Goal: Task Accomplishment & Management: Use online tool/utility

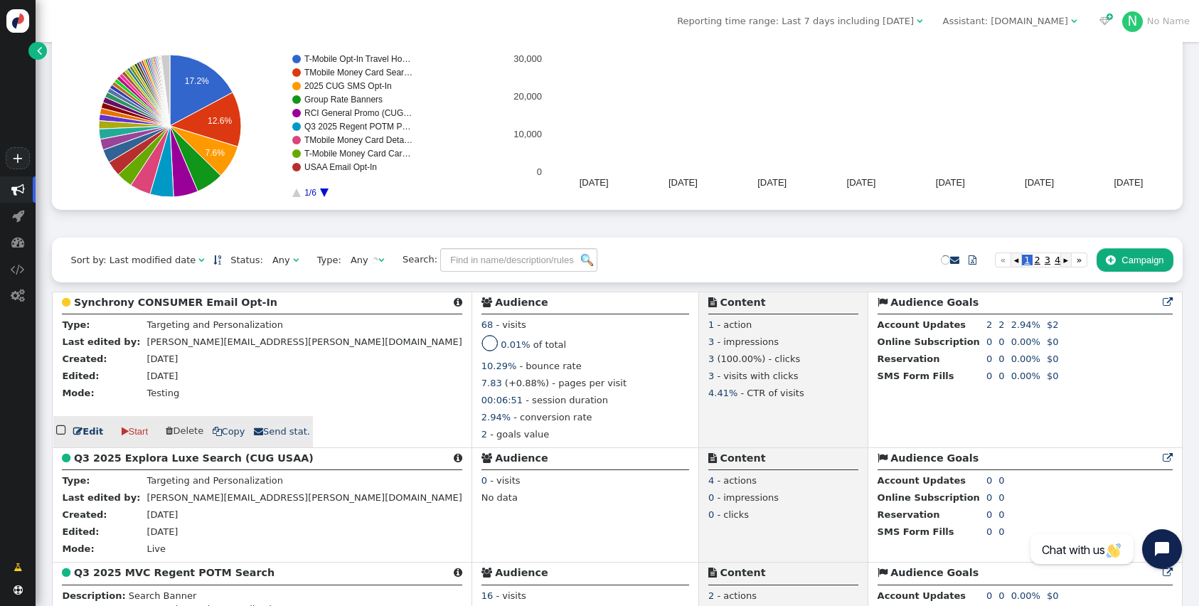
scroll to position [176, 0]
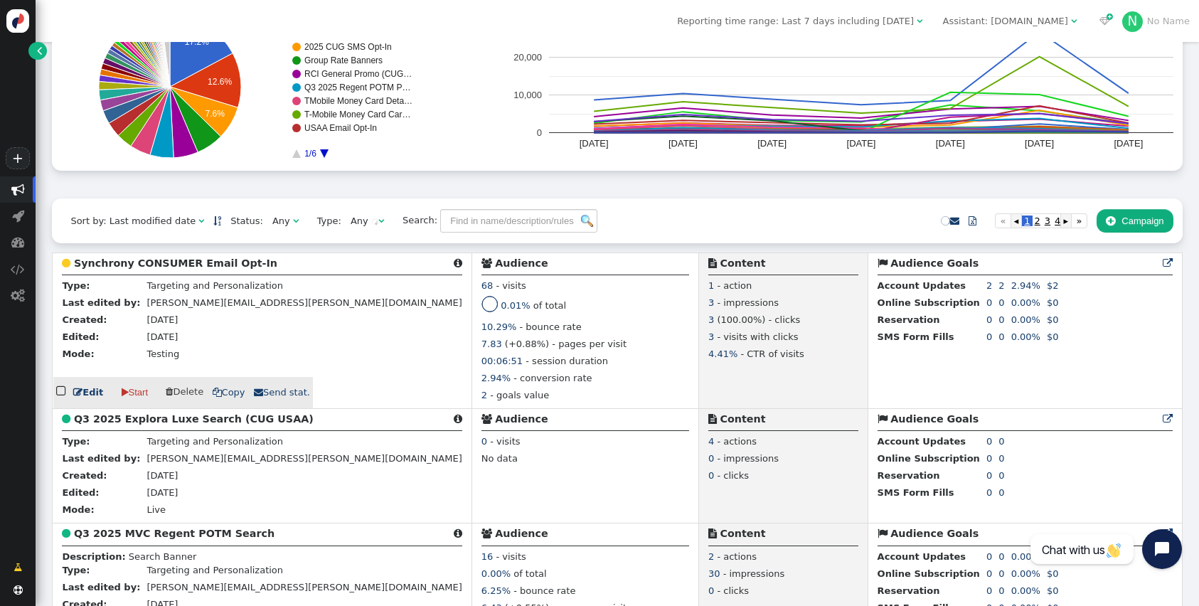
click at [85, 400] on link " Edit" at bounding box center [88, 392] width 30 height 14
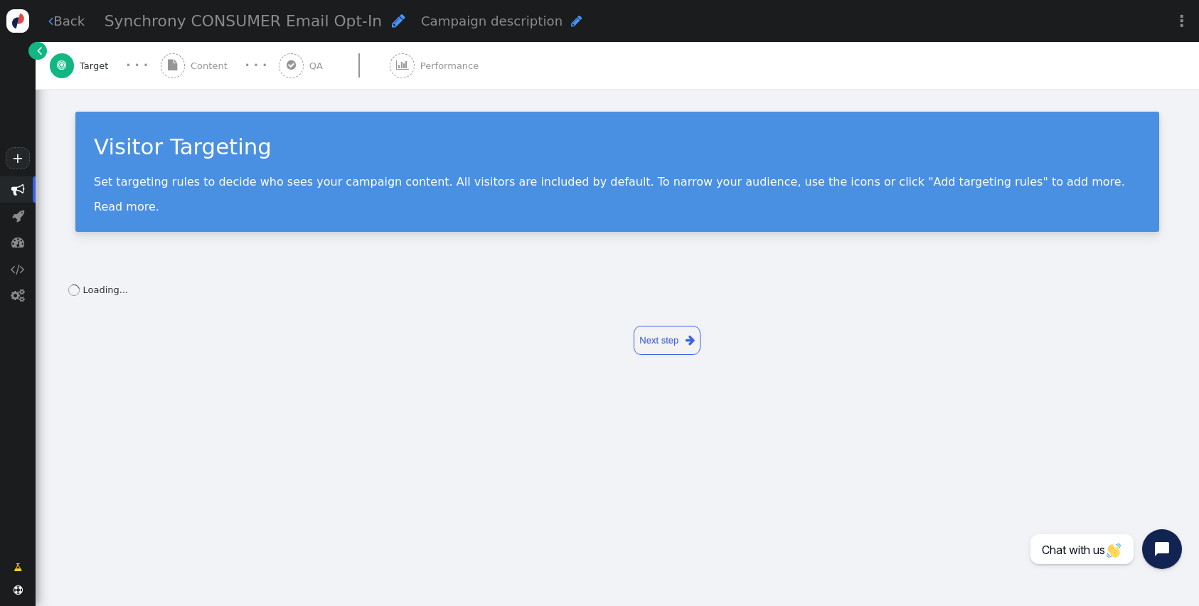
click at [188, 69] on div " Content" at bounding box center [197, 65] width 73 height 47
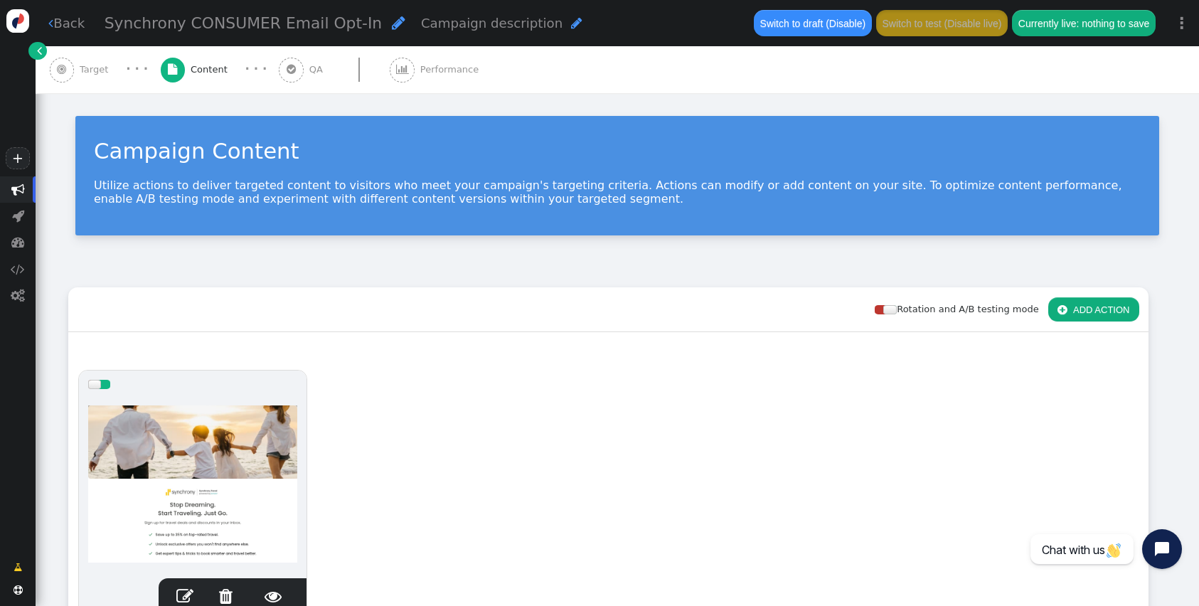
click at [616, 383] on div "drag this  Edit  Detach  Preview Synchrony Travel Email Opt-in Type: Popup, …" at bounding box center [608, 617] width 1079 height 515
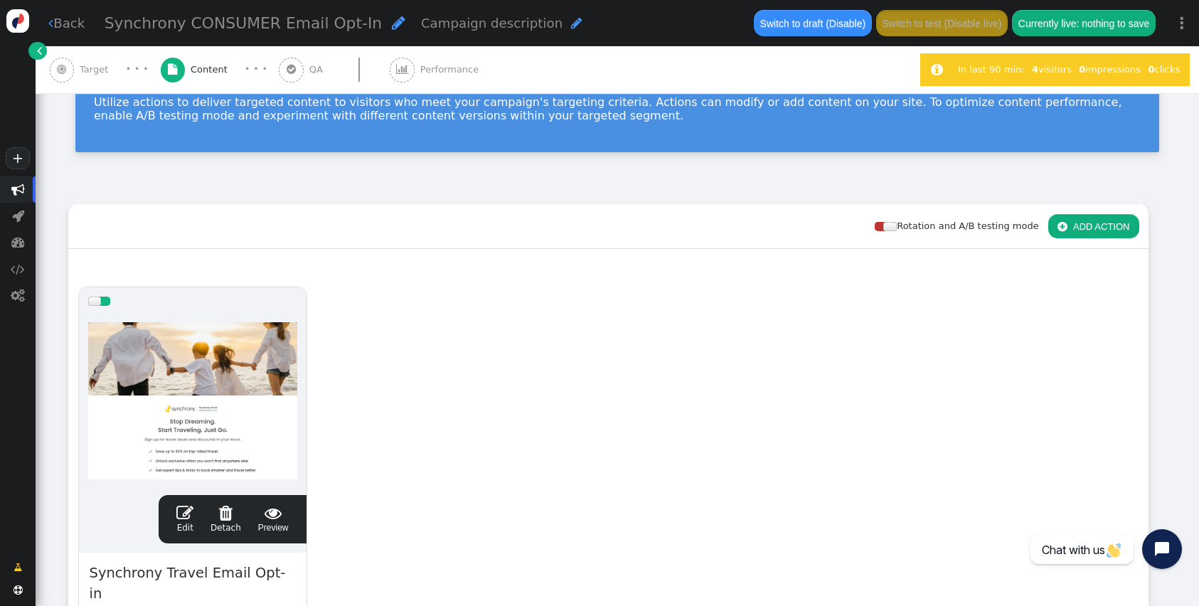
scroll to position [105, 0]
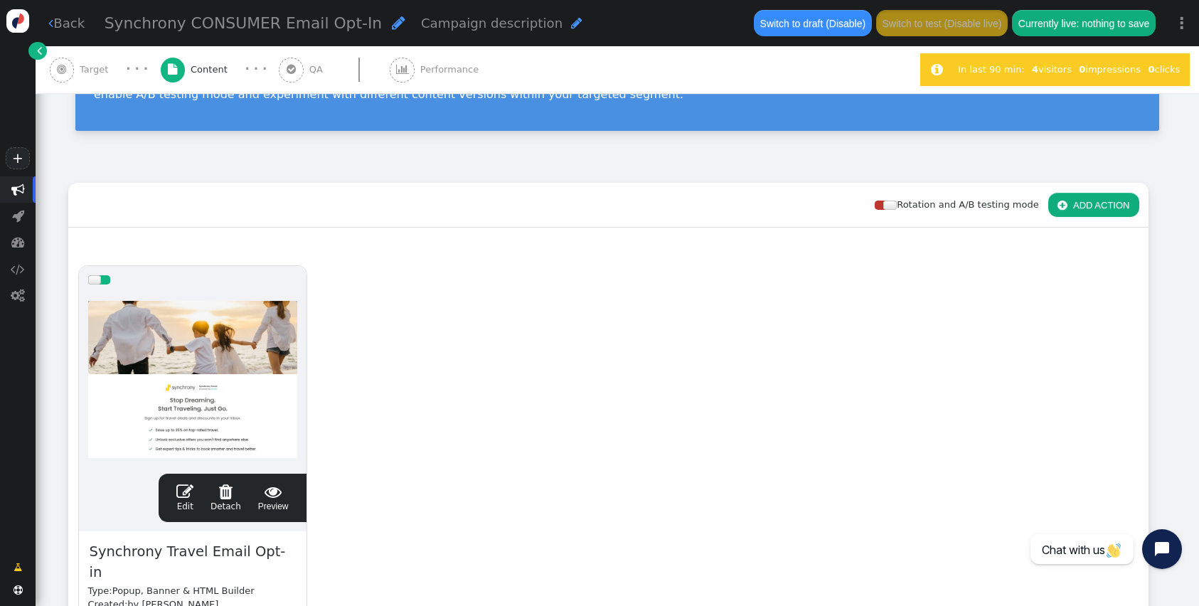
click at [193, 491] on span "" at bounding box center [184, 491] width 17 height 17
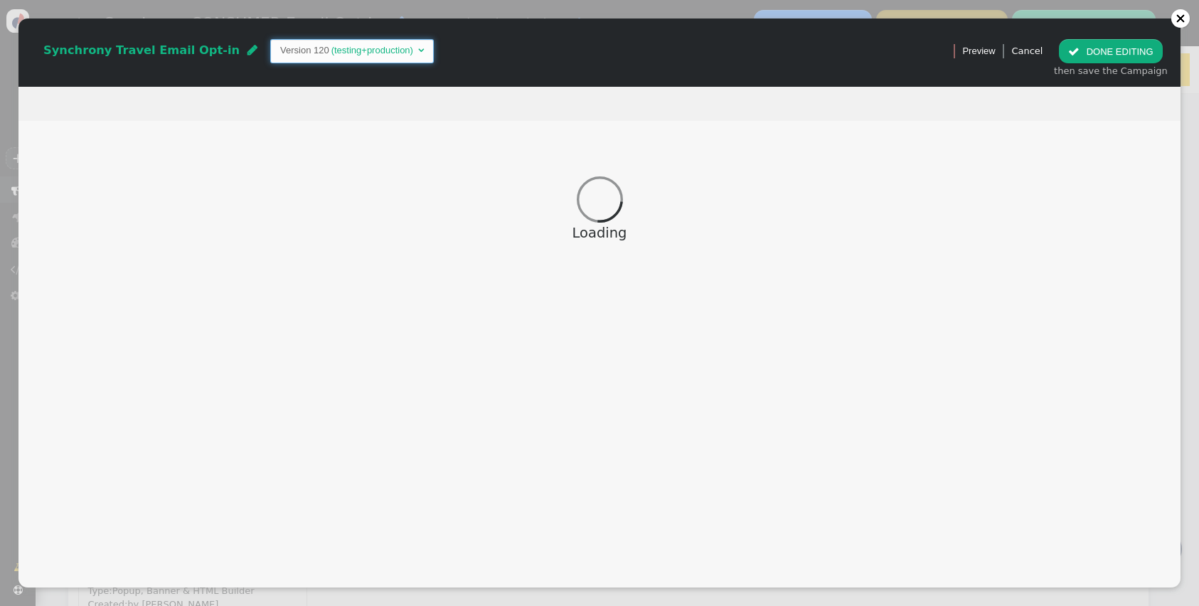
click at [418, 53] on span "" at bounding box center [421, 50] width 6 height 9
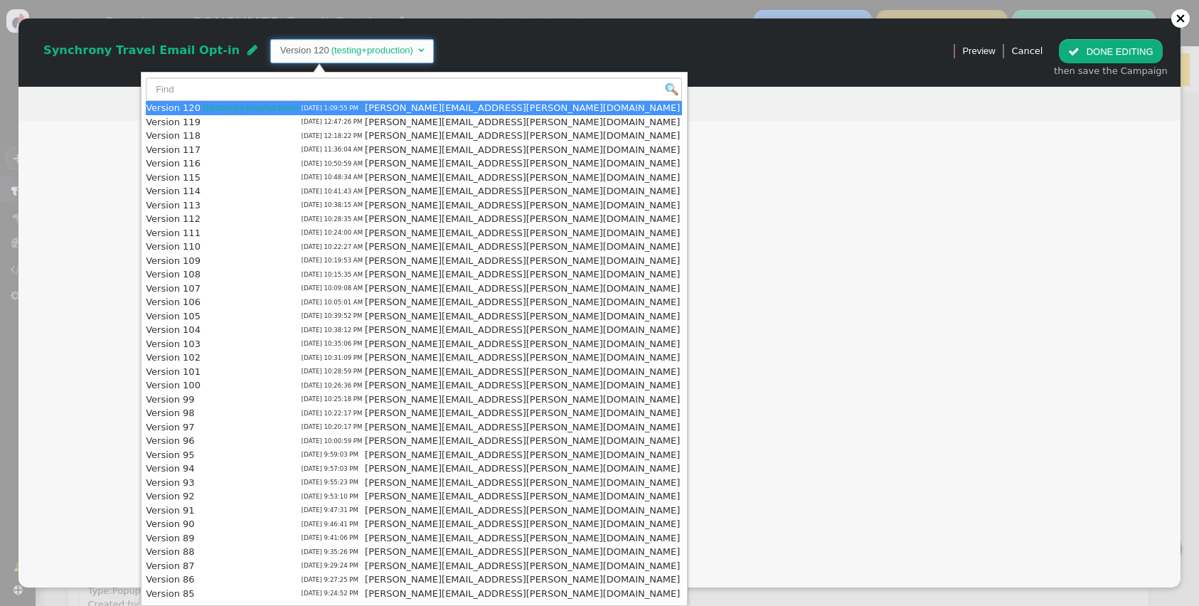
click at [454, 48] on div "Synchrony Travel Email Opt-in  Version 120 (testing+production) " at bounding box center [481, 51] width 907 height 24
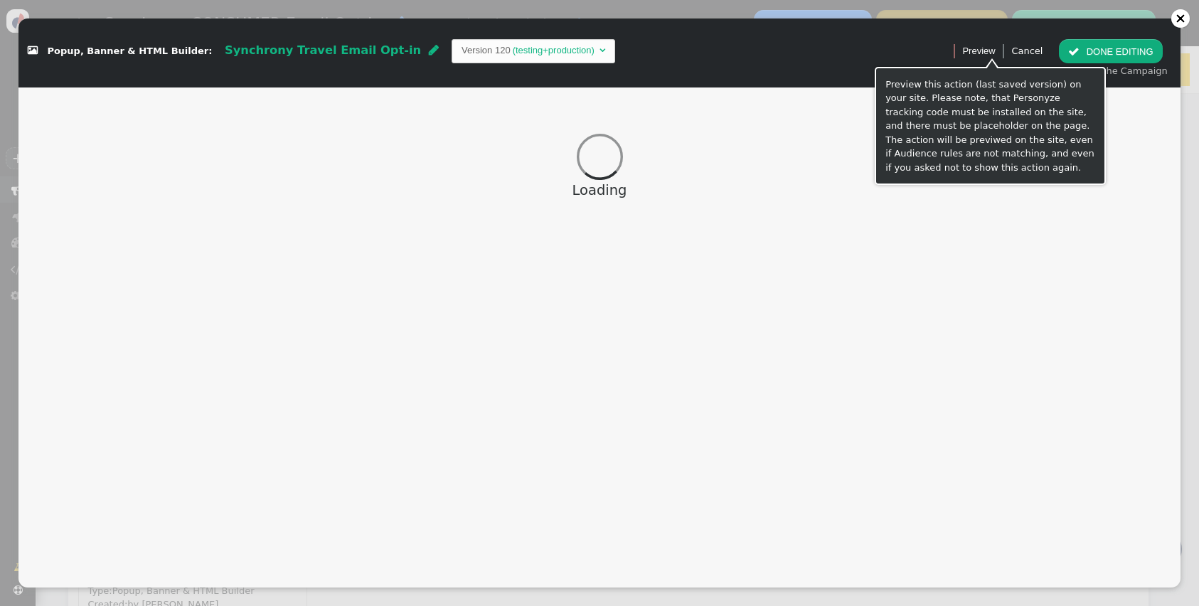
click at [865, 59] on div " Popup, Banner & HTML Builder: Synchrony Travel Email Opt-in  Version 120 (te…" at bounding box center [481, 51] width 907 height 24
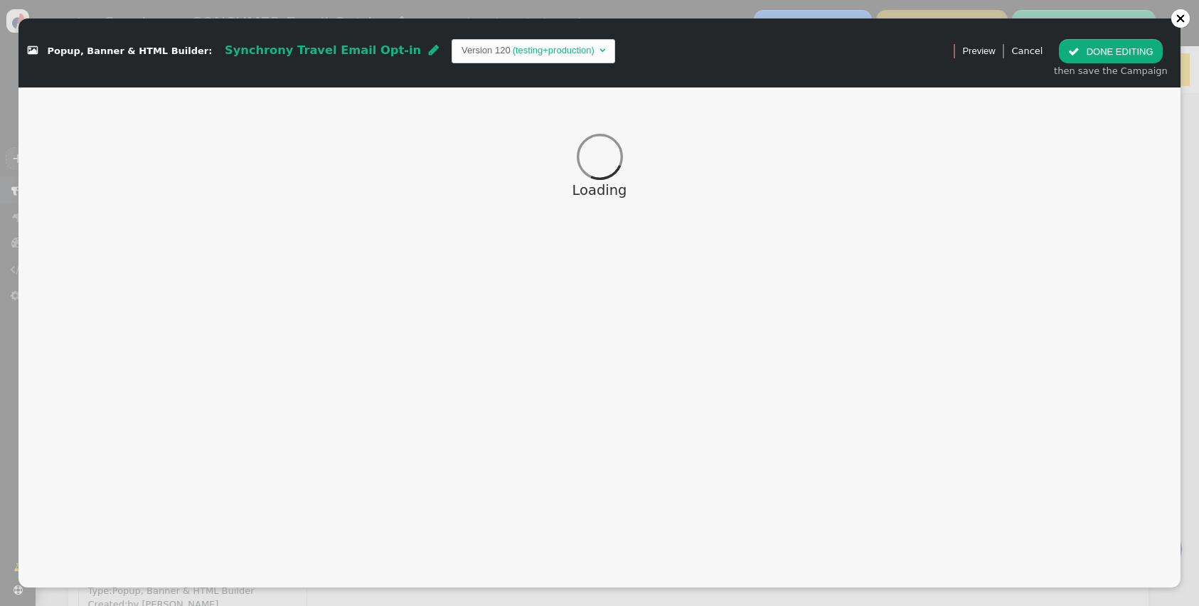
click at [1036, 48] on link "Cancel" at bounding box center [1026, 51] width 31 height 11
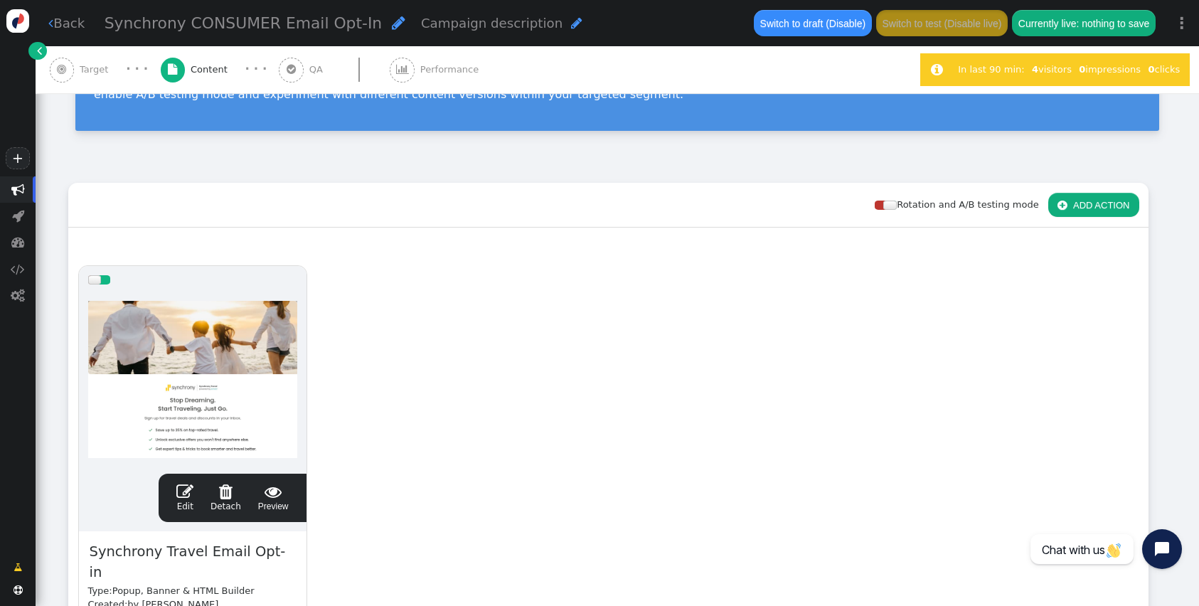
click at [181, 492] on span "" at bounding box center [184, 491] width 17 height 17
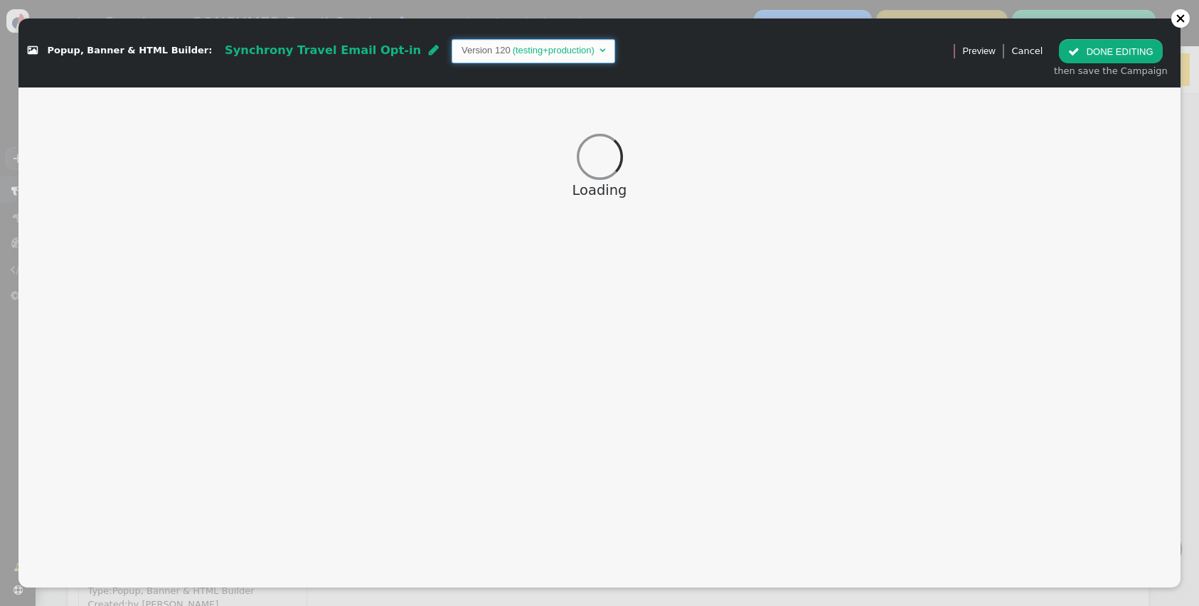
click at [599, 46] on span "" at bounding box center [602, 50] width 6 height 9
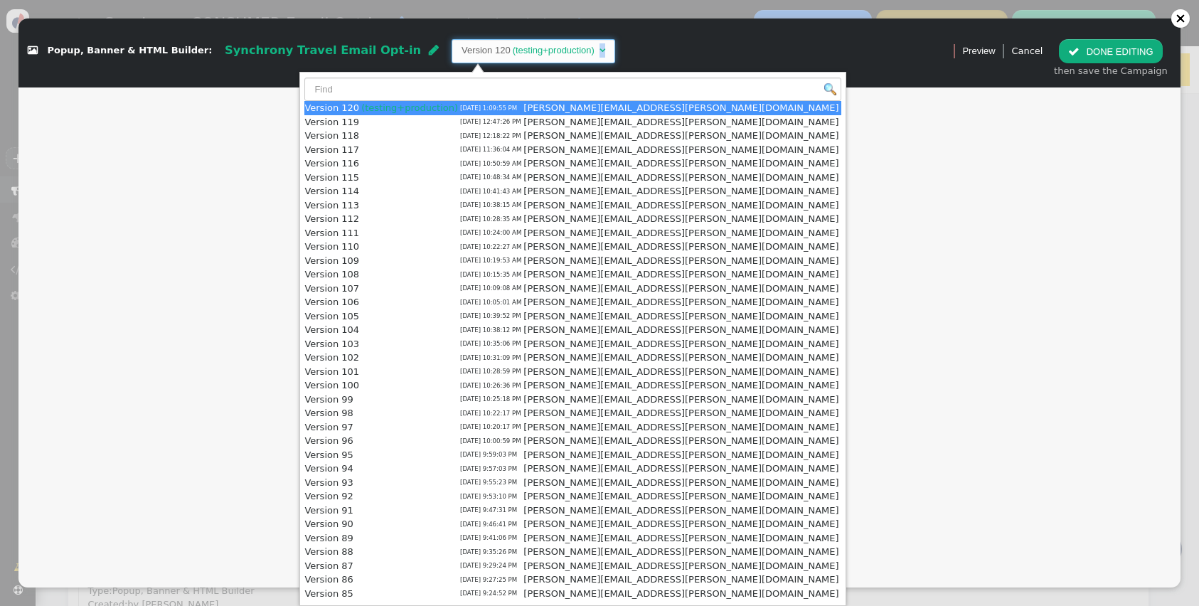
click at [599, 46] on span "" at bounding box center [602, 50] width 6 height 9
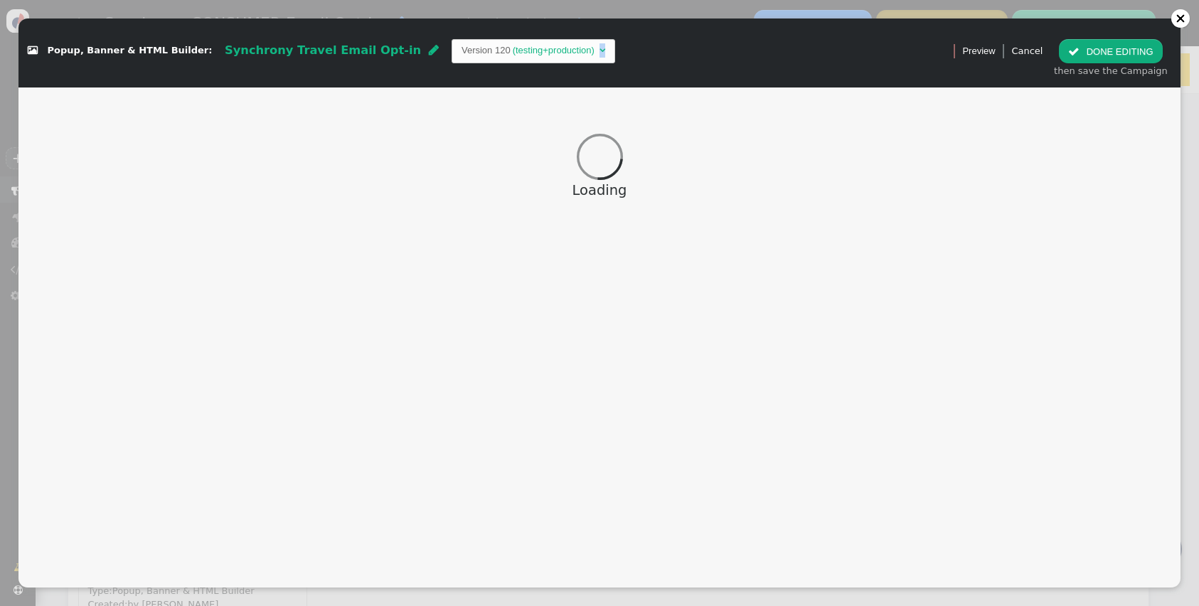
click at [199, 188] on div "Loading" at bounding box center [599, 190] width 1162 height 21
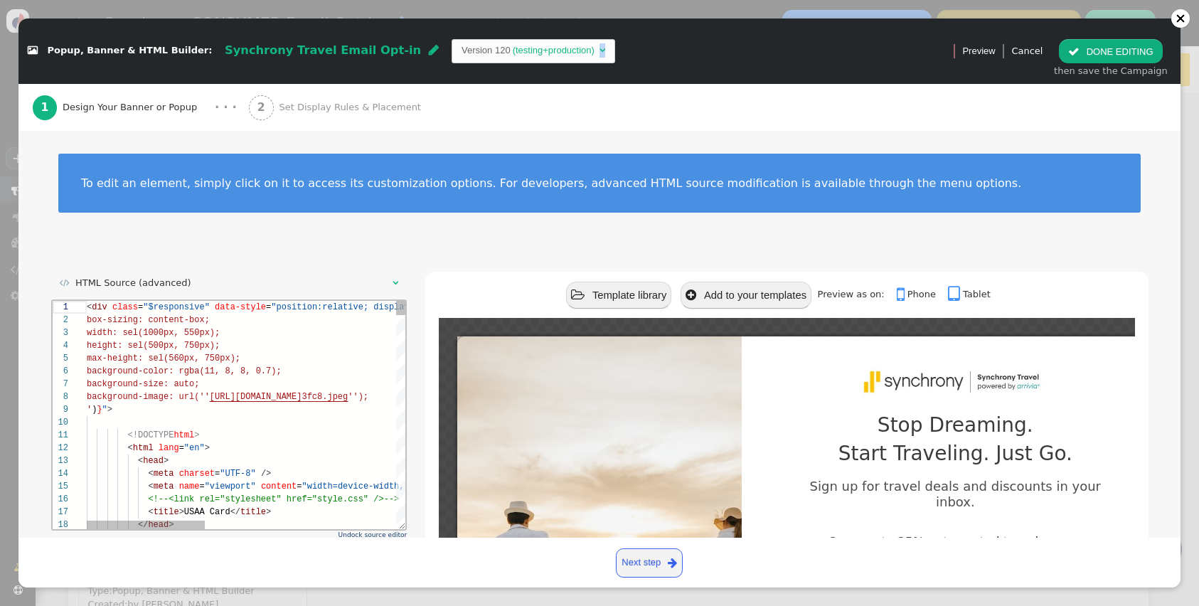
scroll to position [128, 0]
click at [510, 83] on div " Popup, Banner & HTML Builder: Synchrony Travel Email Opt-in  Version 120 (te…" at bounding box center [599, 50] width 1162 height 65
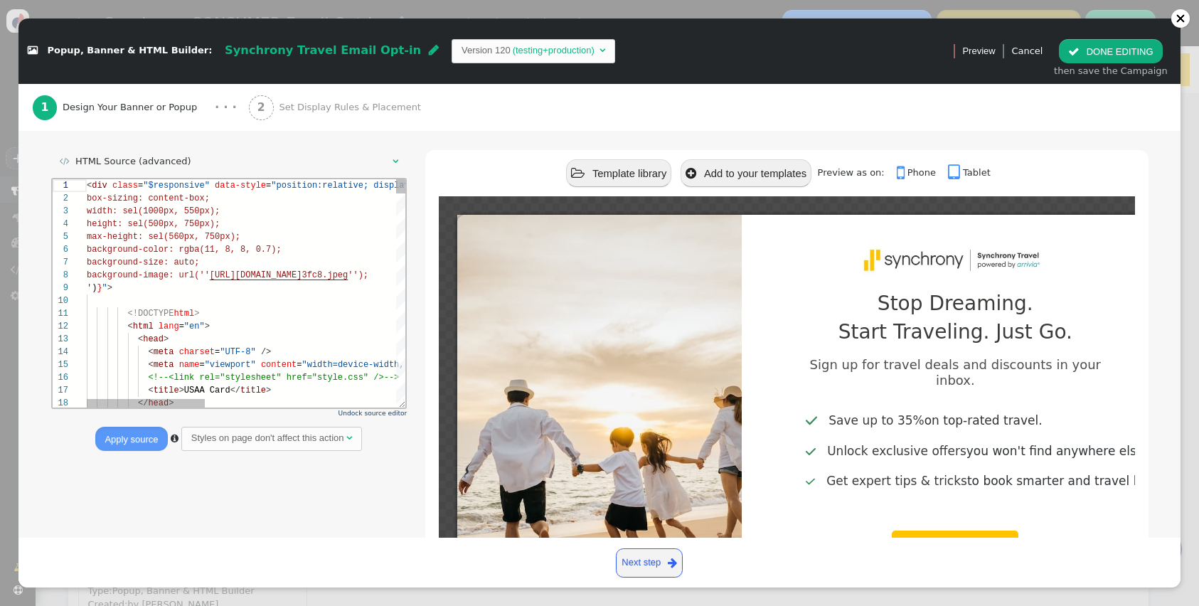
scroll to position [125, 0]
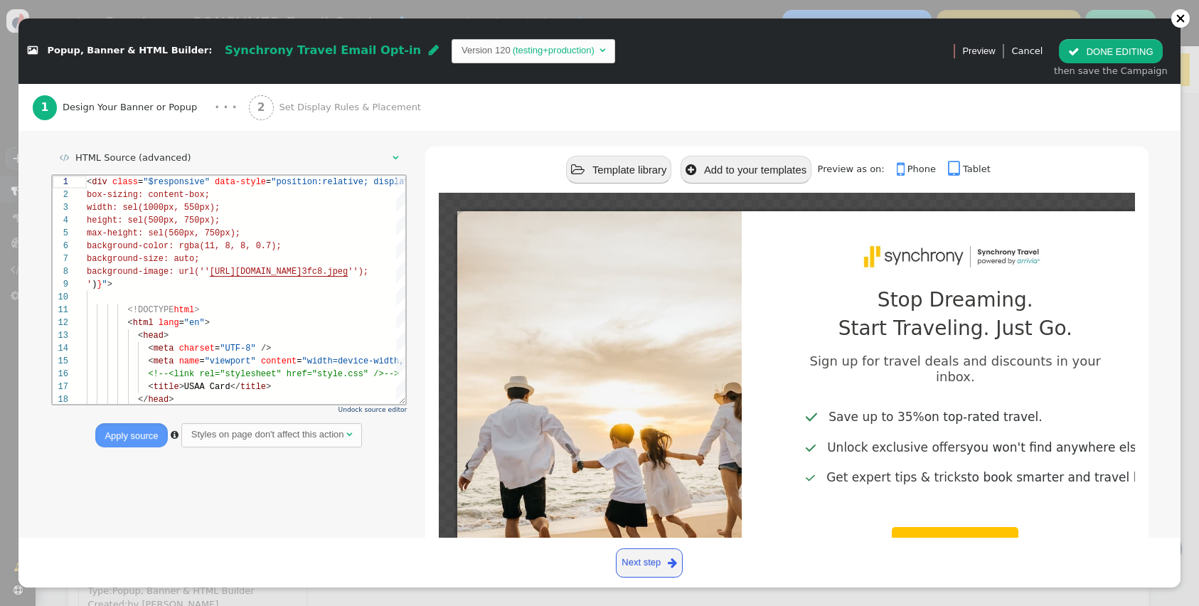
click at [262, 498] on div " HTML Source (advanced)  Undock source editor Apply source  Styles on page d…" at bounding box center [599, 415] width 1097 height 539
click at [215, 339] on div "< head >" at bounding box center [559, 334] width 946 height 13
click at [124, 296] on span at bounding box center [106, 296] width 41 height 10
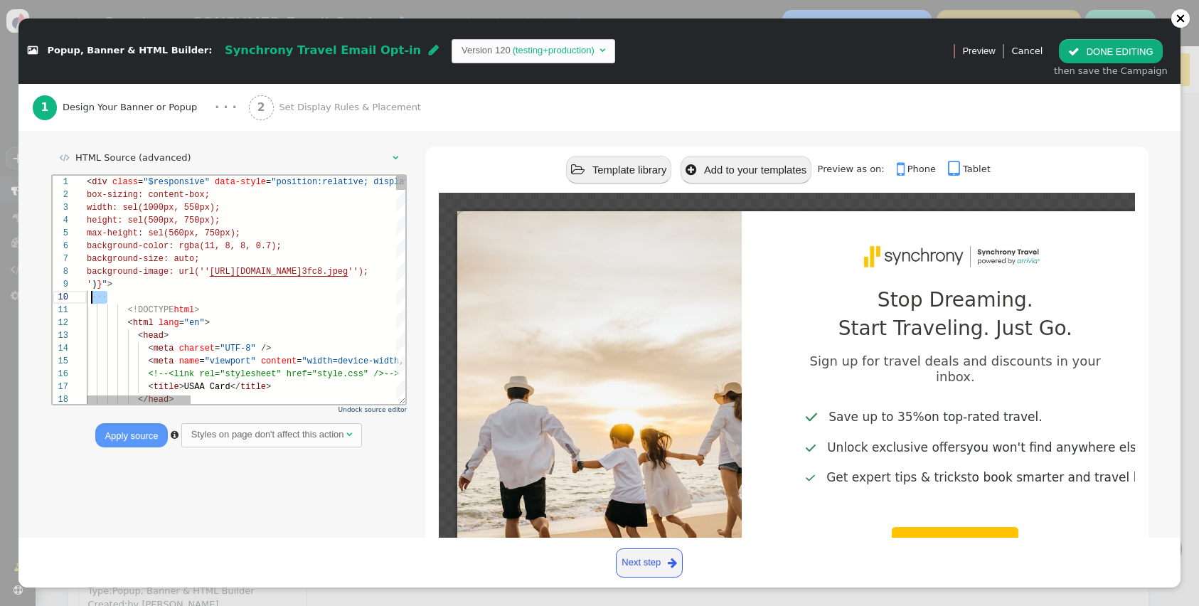
drag, startPoint x: 108, startPoint y: 295, endPoint x: 91, endPoint y: 294, distance: 17.1
click at [91, 294] on textarea "<div class="$responsive" data-style="position:relative; display:inline-block; $…" at bounding box center [91, 296] width 1 height 13
type textarea "<!DOCTYPE html> <html lang="en"> <head> <meta charset="UTF-8" /> <meta name="vi…"
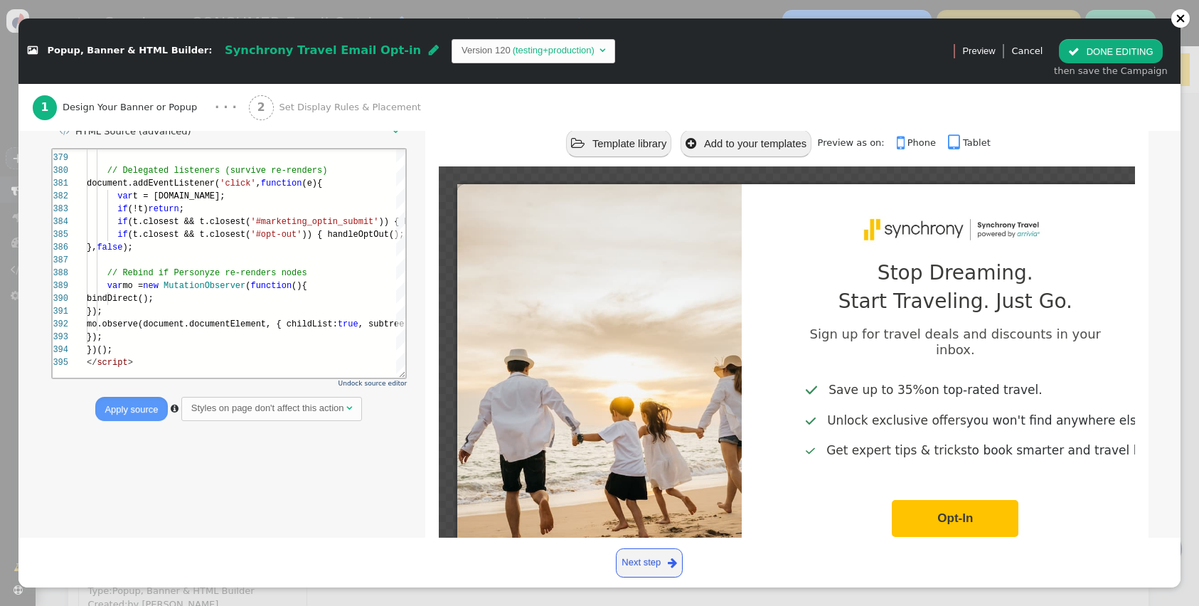
scroll to position [26, 0]
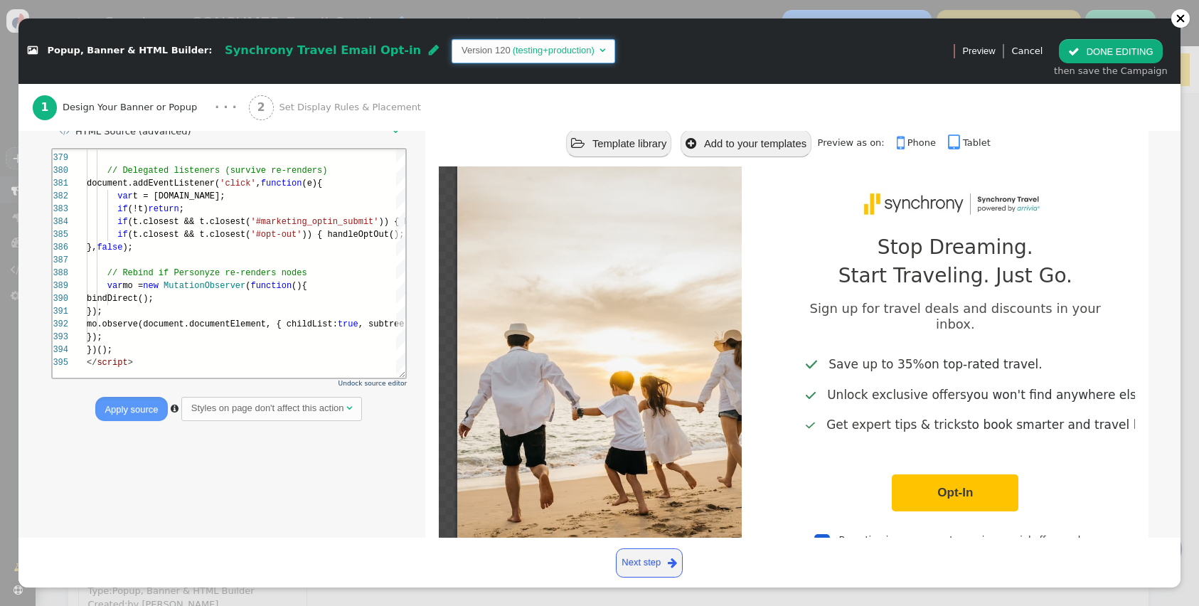
click at [451, 41] on span "Version 120 (testing+production) " at bounding box center [533, 51] width 164 height 24
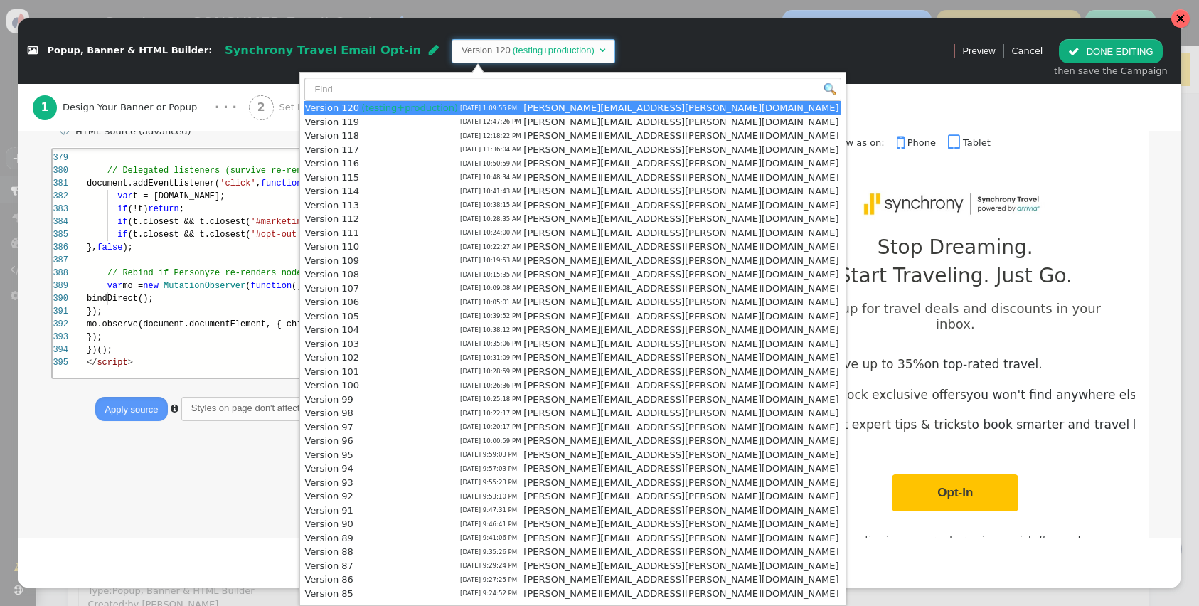
click at [1176, 20] on div at bounding box center [1180, 19] width 10 height 10
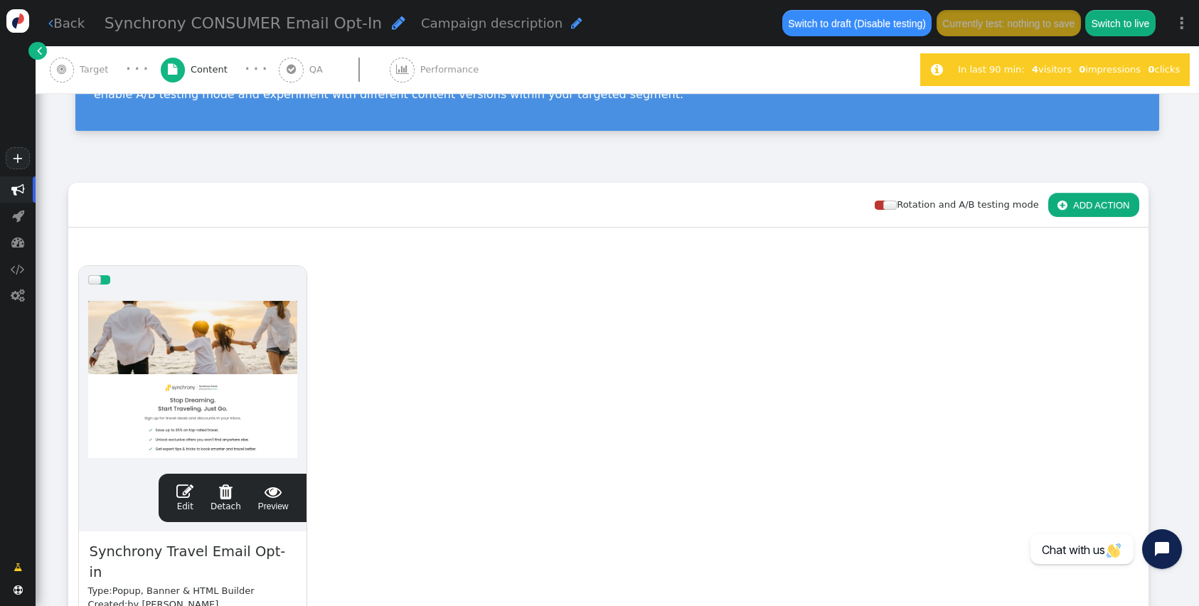
scroll to position [128, 0]
click at [264, 65] on div "· · ·" at bounding box center [256, 69] width 46 height 18
click at [313, 65] on span "QA" at bounding box center [318, 70] width 19 height 14
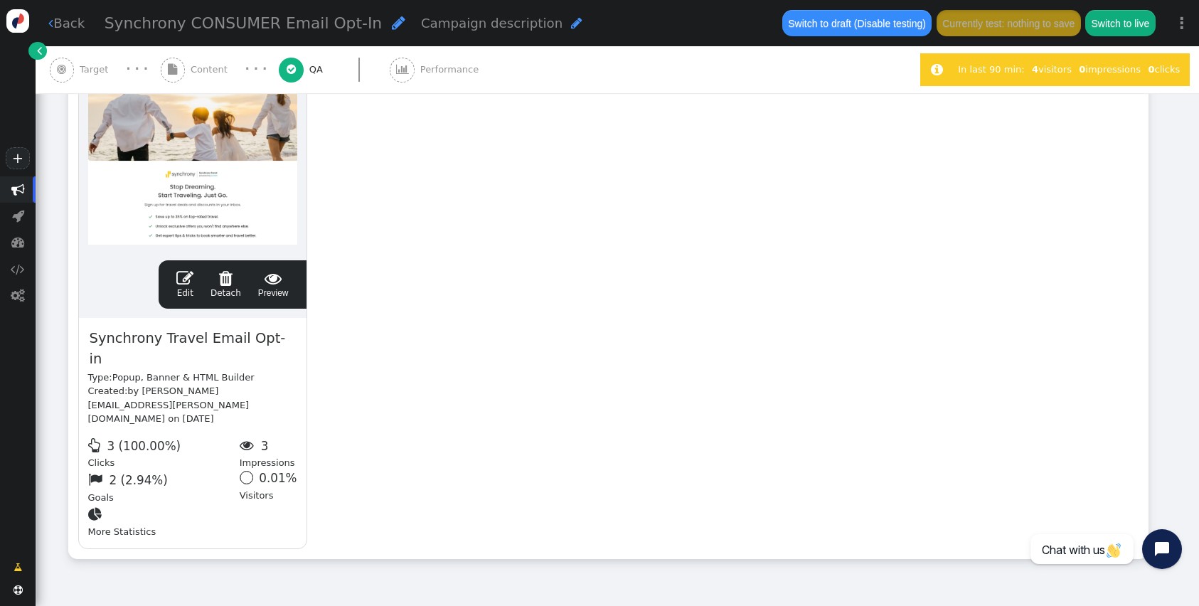
scroll to position [0, 0]
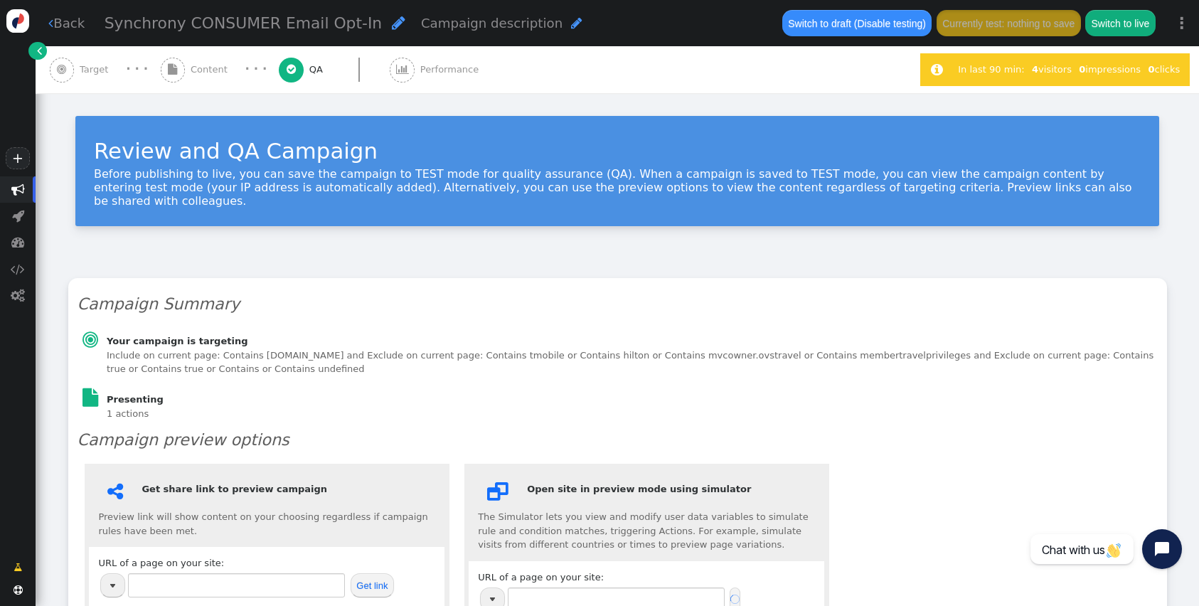
type input "[URL][DOMAIN_NAME]"
click at [222, 573] on input "[URL][DOMAIN_NAME]" at bounding box center [236, 585] width 217 height 24
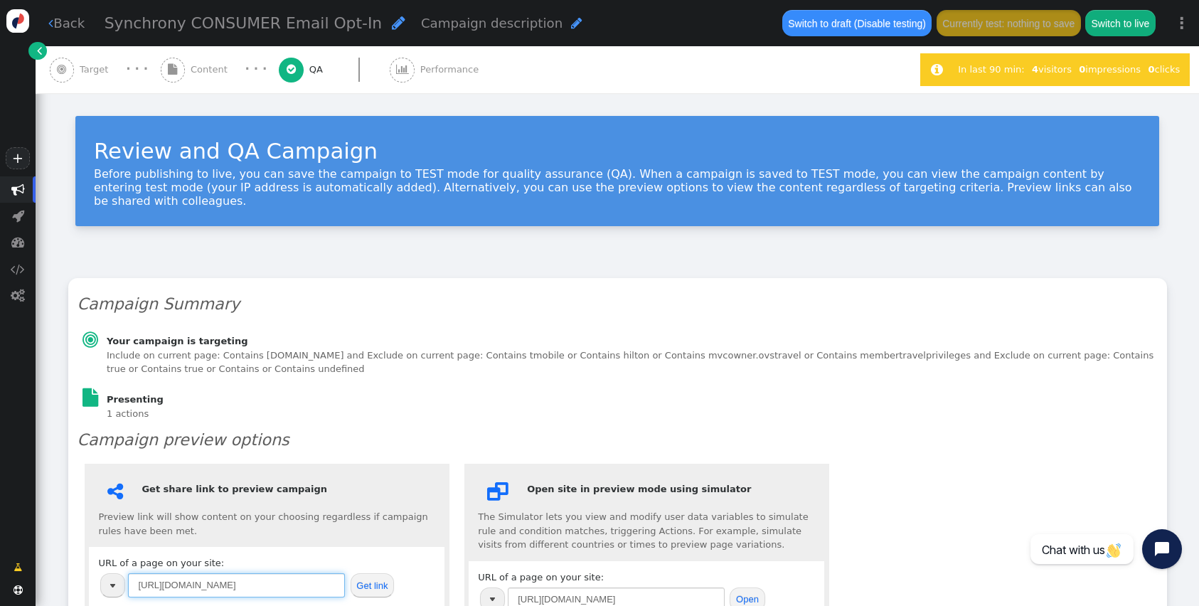
paste input "[DOMAIN_NAME][URL]"
type input "[URL][DOMAIN_NAME]"
click at [370, 574] on button "Get link" at bounding box center [372, 585] width 44 height 24
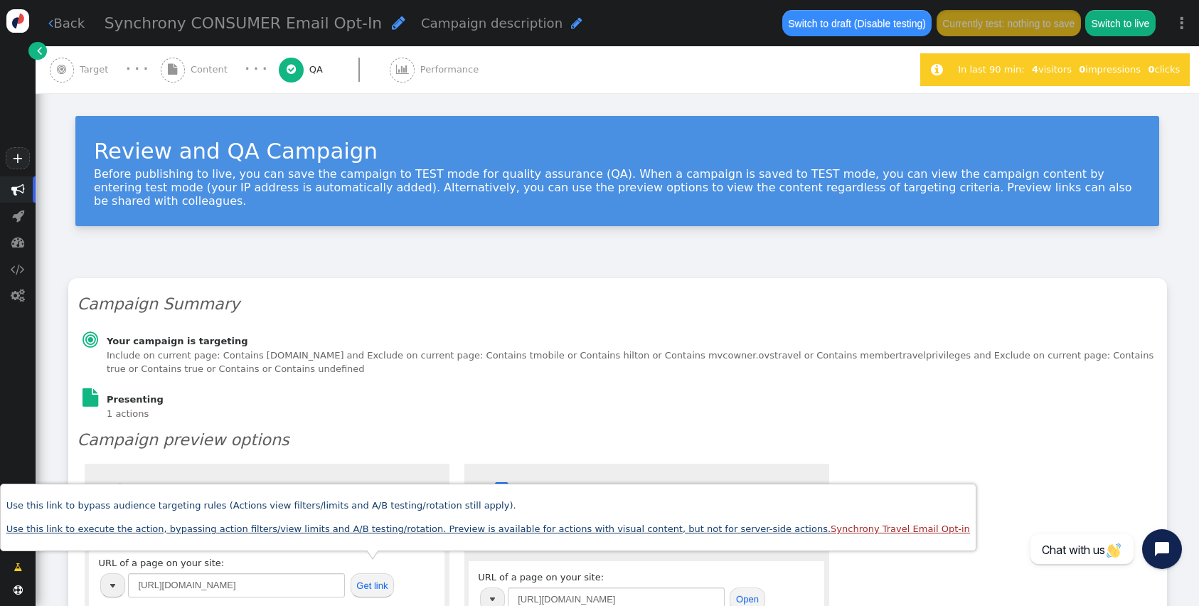
click at [397, 526] on link "Use this link to execute the action, bypassing action filters/view limits and A…" at bounding box center [487, 528] width 963 height 11
click at [867, 428] on h3 "Campaign preview options" at bounding box center [617, 440] width 1080 height 24
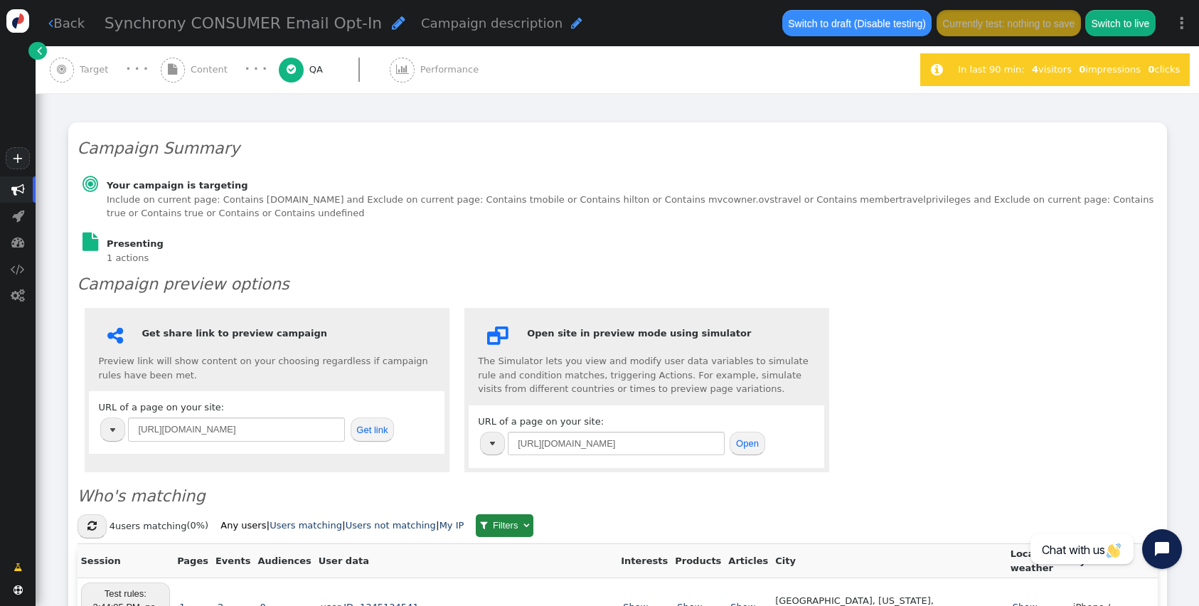
scroll to position [157, 0]
click at [207, 75] on span "Content" at bounding box center [212, 70] width 43 height 14
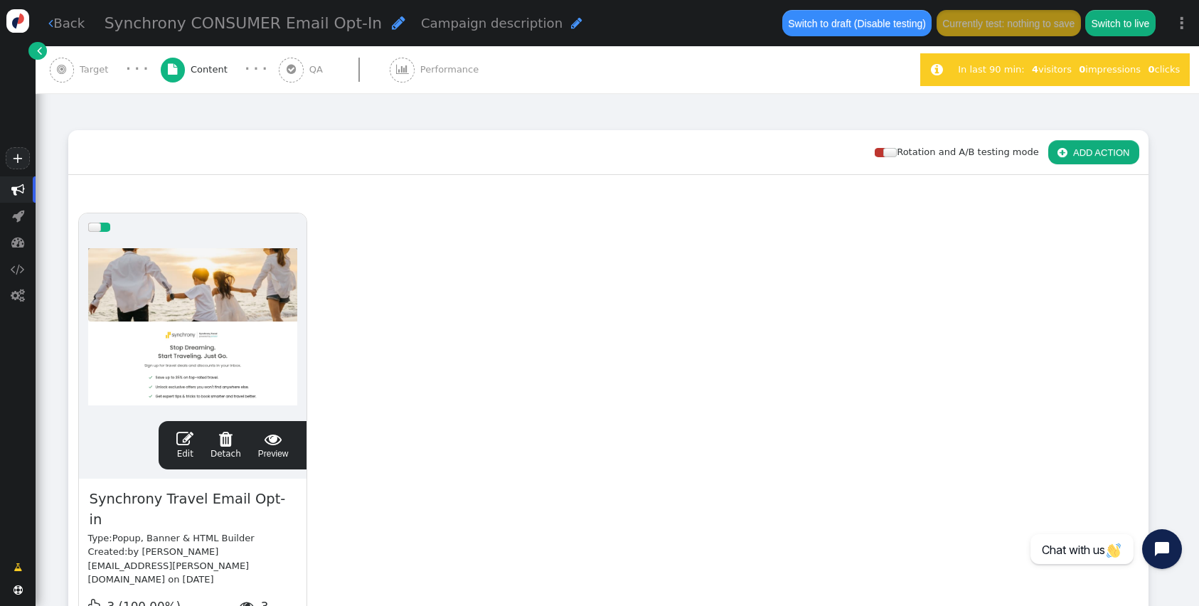
click at [296, 223] on div "drag this" at bounding box center [193, 227] width 228 height 28
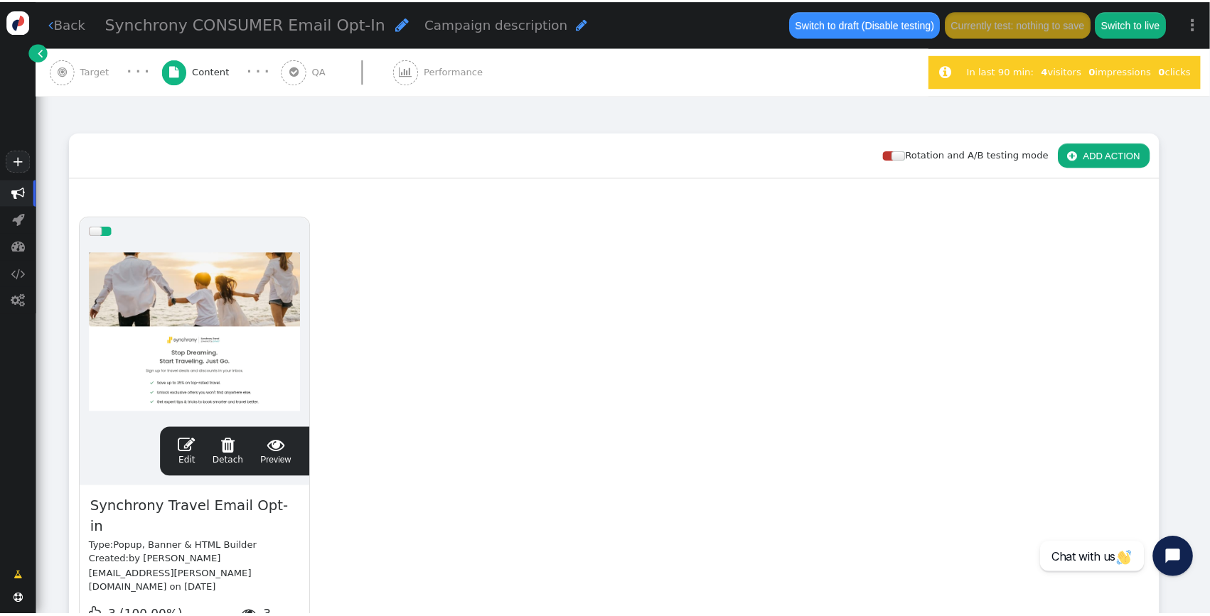
scroll to position [341, 0]
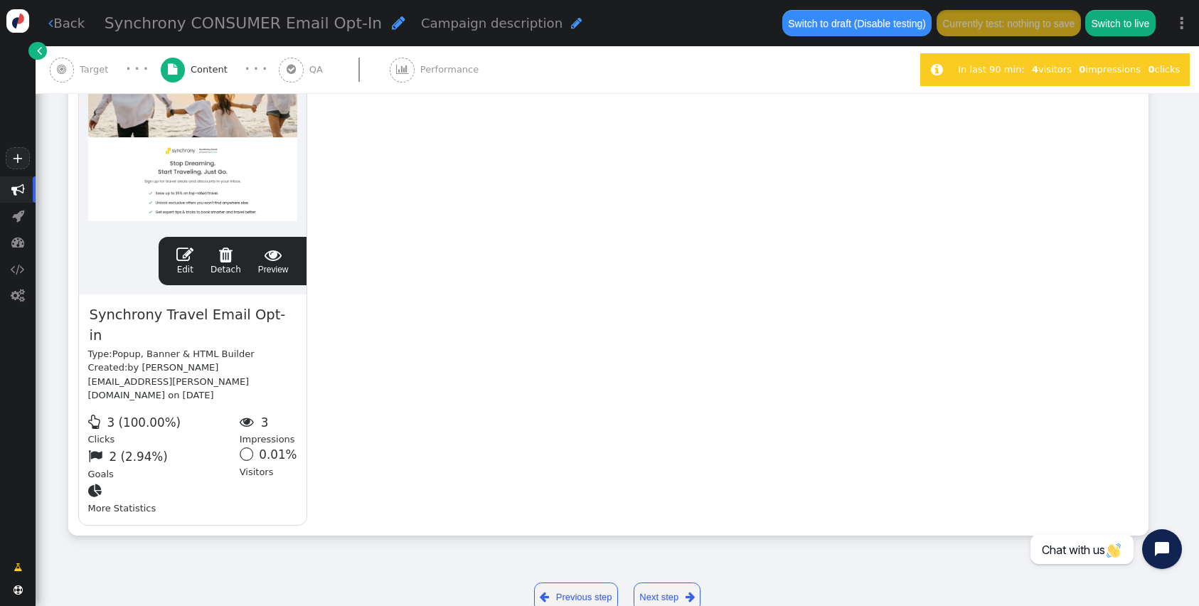
click at [625, 495] on div "drag this  Edit  Detach  Preview Synchrony Travel Email Opt-in Type: Popup, …" at bounding box center [608, 276] width 1079 height 515
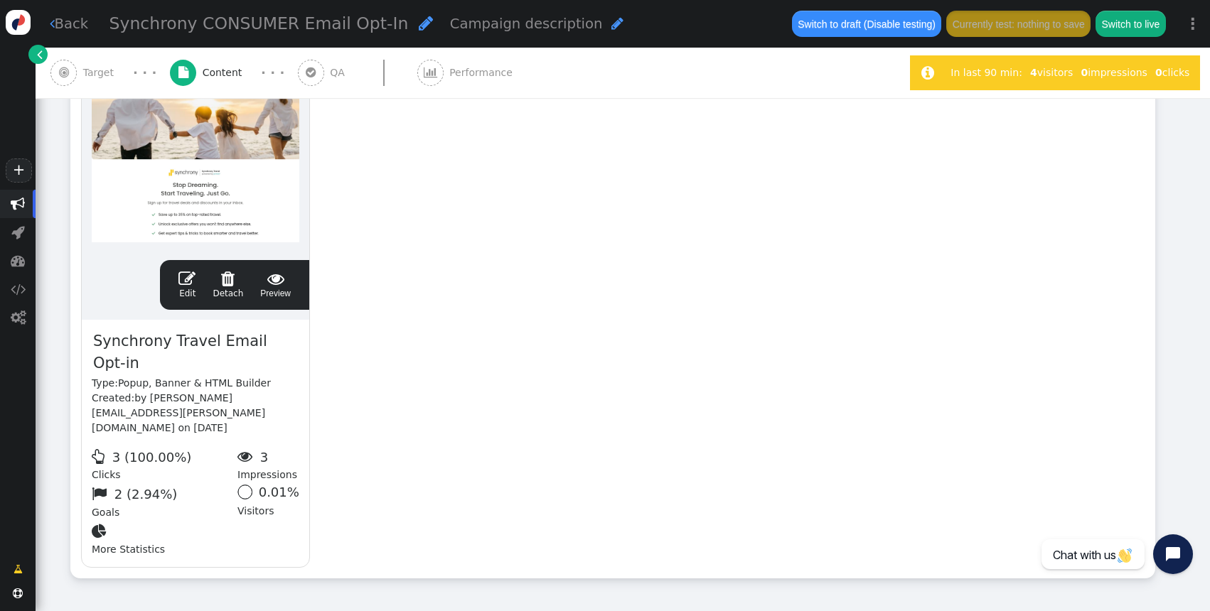
click at [712, 289] on div "drag this  Edit  Detach  Preview Synchrony Travel Email Opt-in Type: Popup, …" at bounding box center [612, 309] width 1083 height 540
click at [561, 275] on div "drag this  Edit  Detach  Preview Synchrony Travel Email Opt-in Type: Popup, …" at bounding box center [612, 309] width 1083 height 540
click at [527, 246] on div "drag this  Edit  Detach  Preview Synchrony Travel Email Opt-in Type: Popup, …" at bounding box center [612, 309] width 1083 height 540
click at [552, 370] on div "drag this  Edit  Detach  Preview Synchrony Travel Email Opt-in Type: Popup, …" at bounding box center [612, 309] width 1083 height 540
drag, startPoint x: 191, startPoint y: 281, endPoint x: 386, endPoint y: 328, distance: 200.4
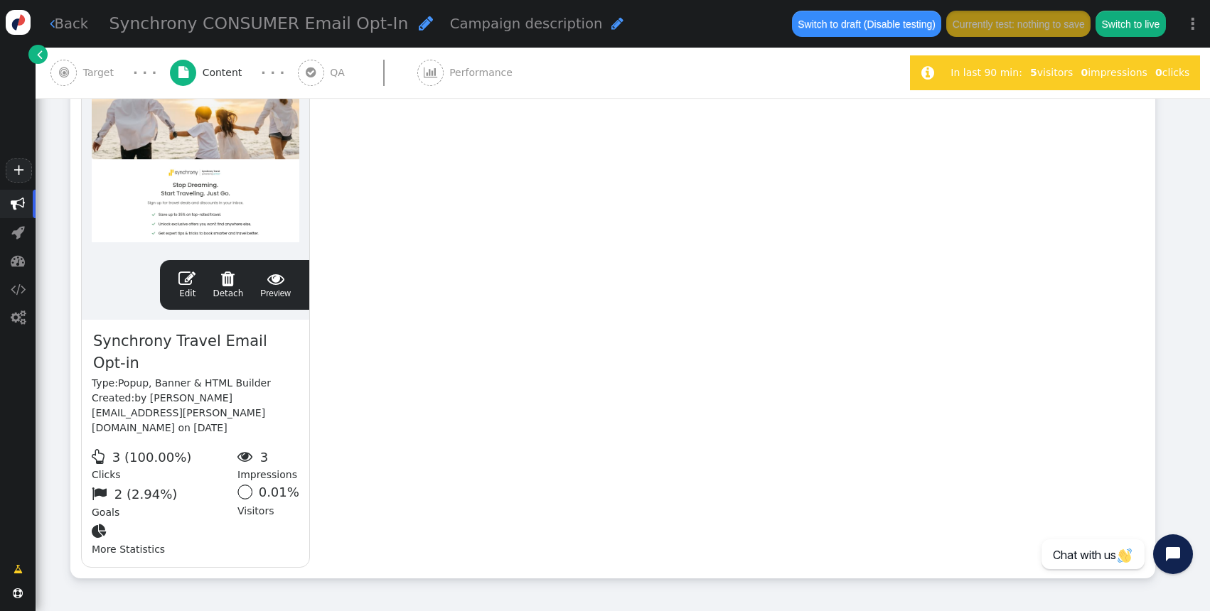
click at [220, 292] on div " Edit  Detach  Preview" at bounding box center [234, 285] width 129 height 30
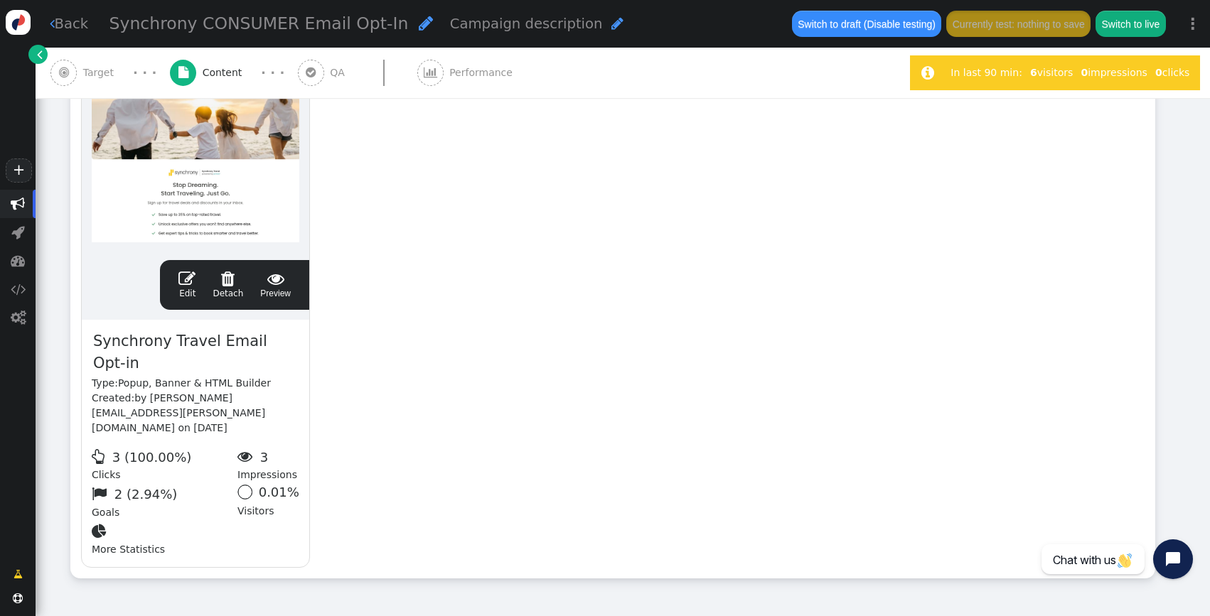
click at [584, 450] on div "drag this  Edit  Detach  Preview Synchrony Travel Email Opt-in Type: Popup, …" at bounding box center [612, 309] width 1083 height 540
click at [562, 232] on div "drag this  Edit  Detach  Preview Synchrony Travel Email Opt-in Type: Popup, …" at bounding box center [612, 309] width 1083 height 540
click at [514, 302] on div "drag this  Edit  Detach  Preview Synchrony Travel Email Opt-in Type: Popup, …" at bounding box center [612, 309] width 1083 height 540
click at [478, 263] on div "drag this  Edit  Detach  Preview Synchrony Travel Email Opt-in Type: Popup, …" at bounding box center [612, 309] width 1083 height 540
click at [422, 222] on div "drag this  Edit  Detach  Preview Synchrony Travel Email Opt-in Type: Popup, …" at bounding box center [612, 309] width 1083 height 540
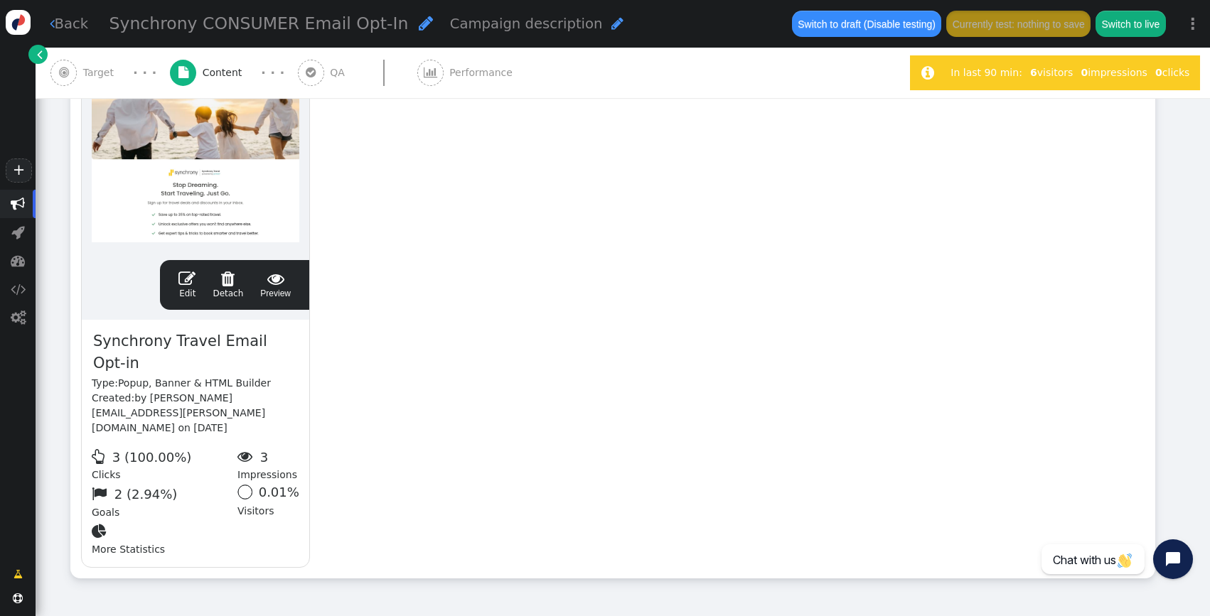
click at [312, 58] on div " QA" at bounding box center [324, 73] width 53 height 50
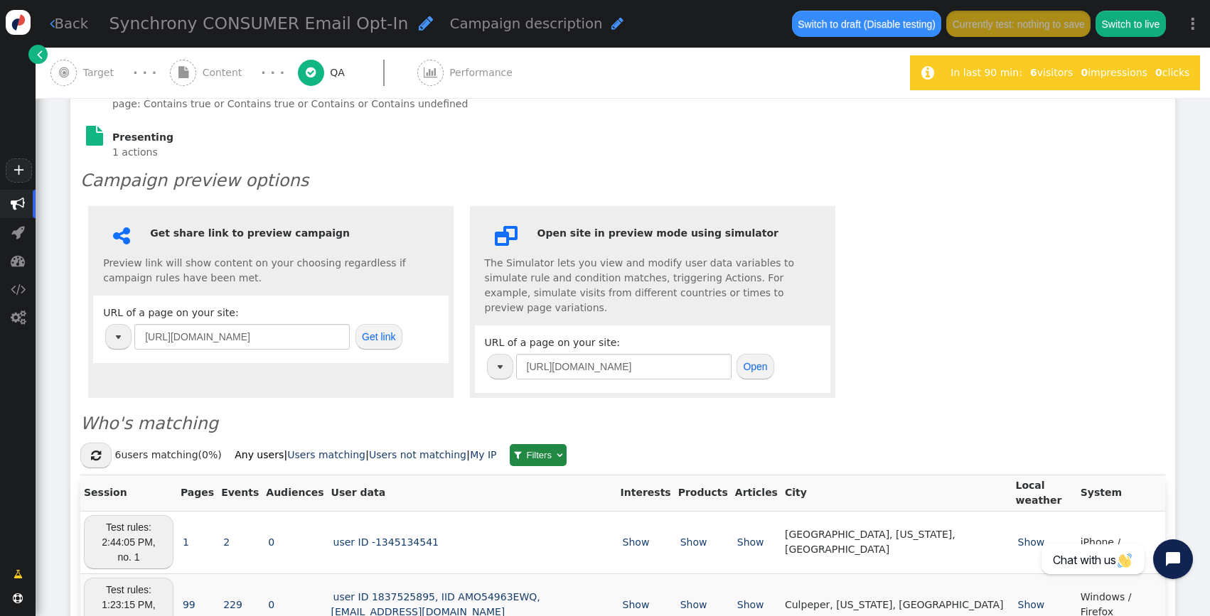
scroll to position [281, 0]
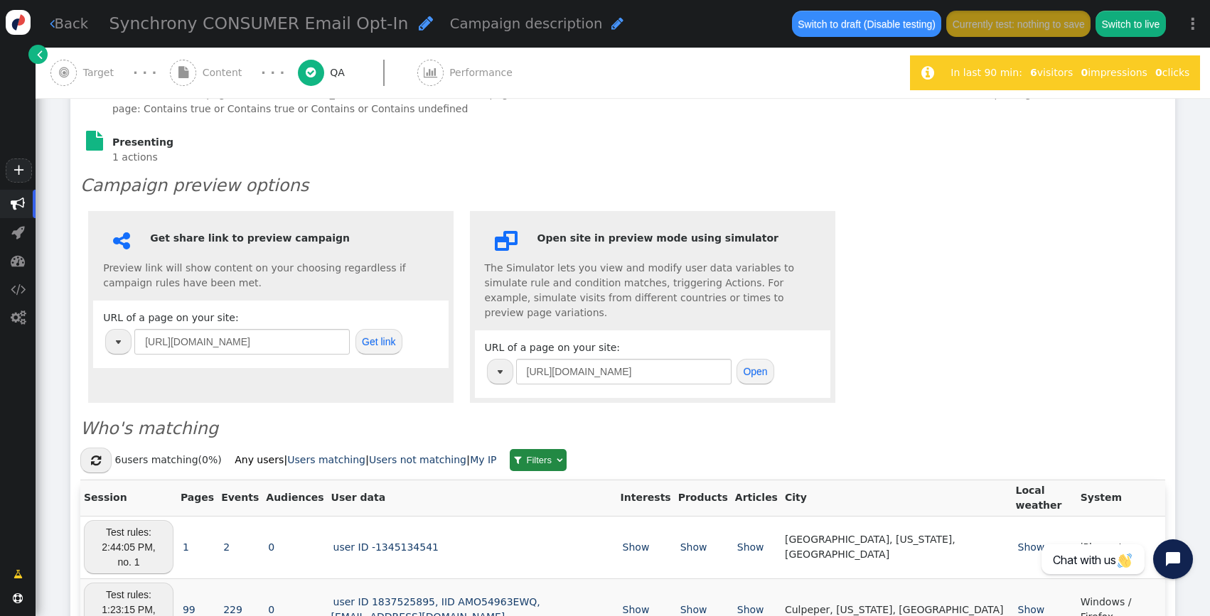
click at [393, 333] on button "Get link" at bounding box center [378, 342] width 47 height 26
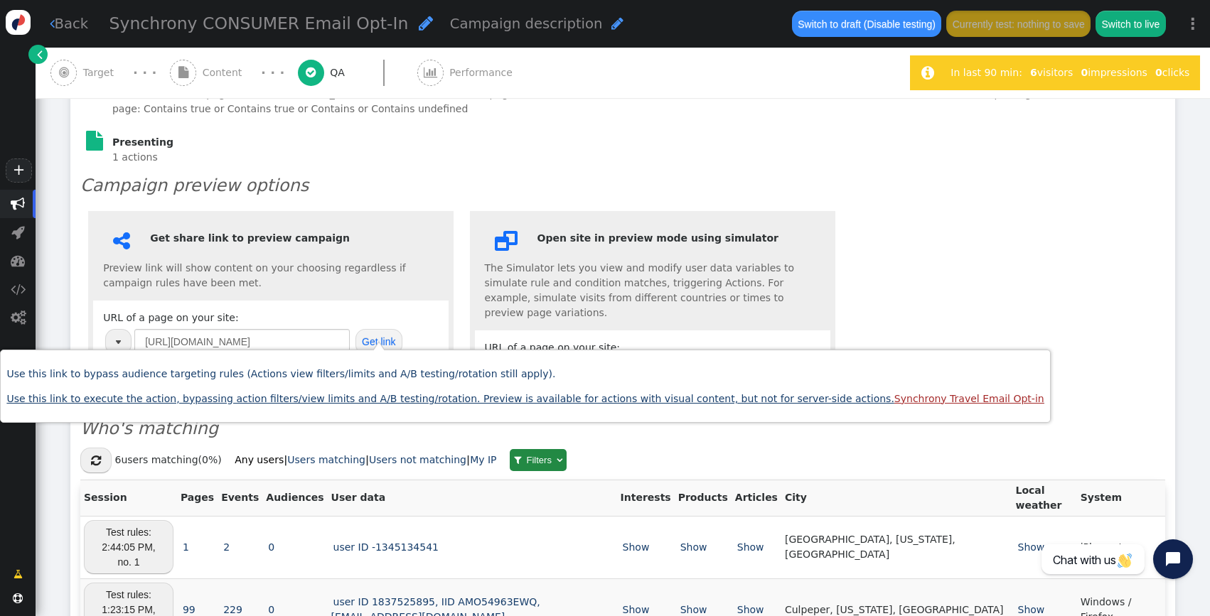
click at [0, 0] on body "+  Campaigns  Realtime Visitors  Dashboard  Tracker Settings  Settings  …" at bounding box center [605, 308] width 1210 height 616
